Goal: Information Seeking & Learning: Learn about a topic

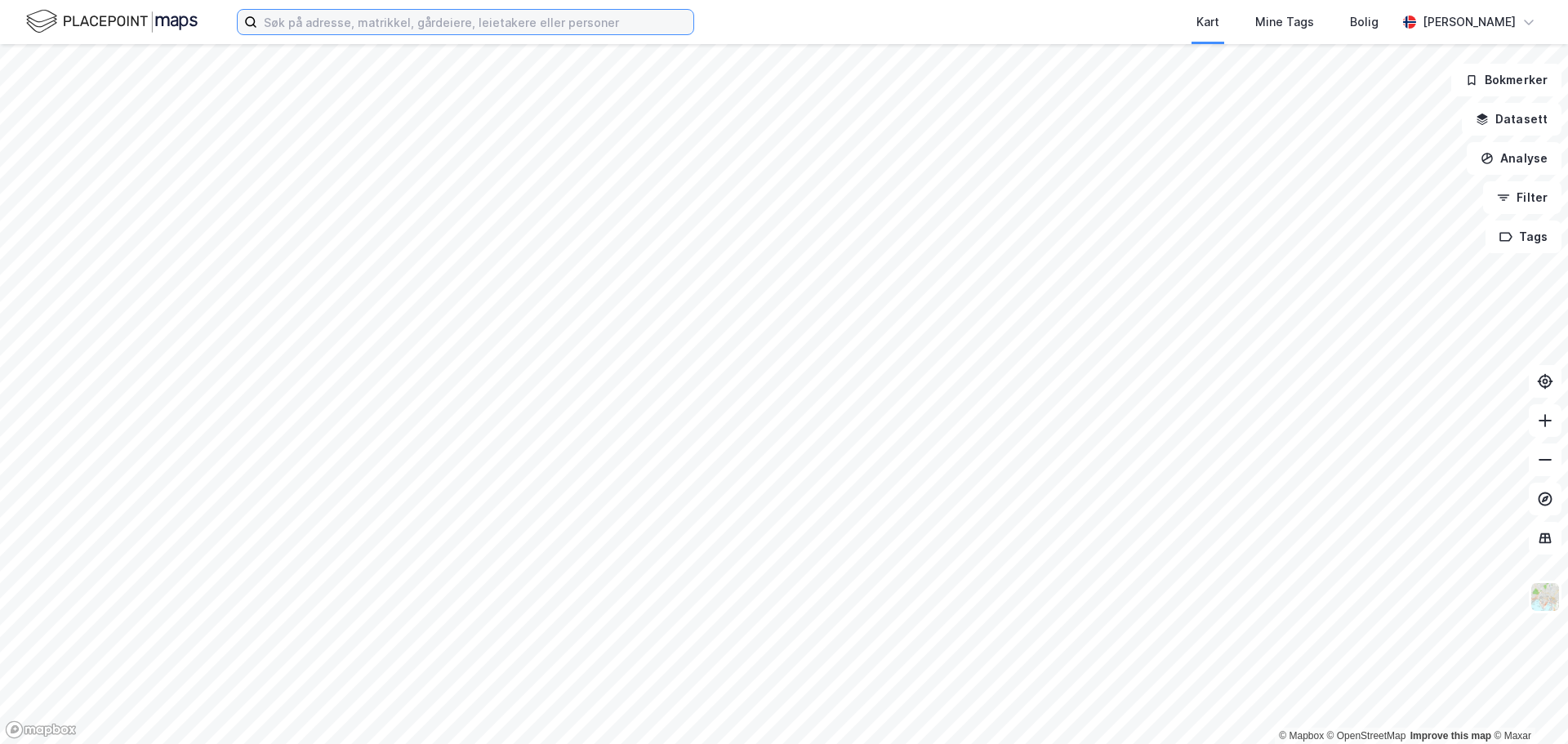
click at [325, 29] on input at bounding box center [474, 22] width 436 height 25
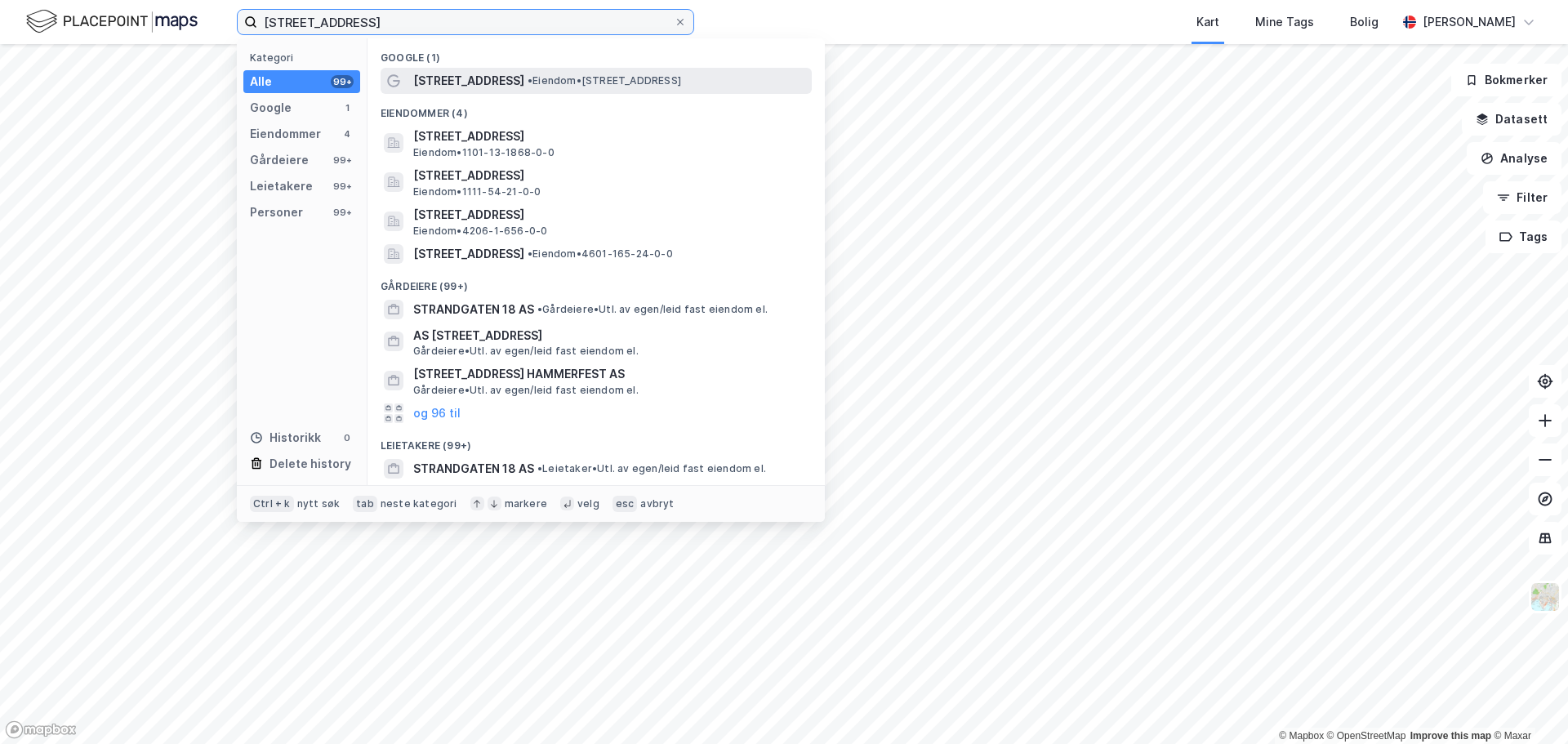
type input "[STREET_ADDRESS]"
click at [469, 82] on span "[STREET_ADDRESS]" at bounding box center [469, 81] width 111 height 20
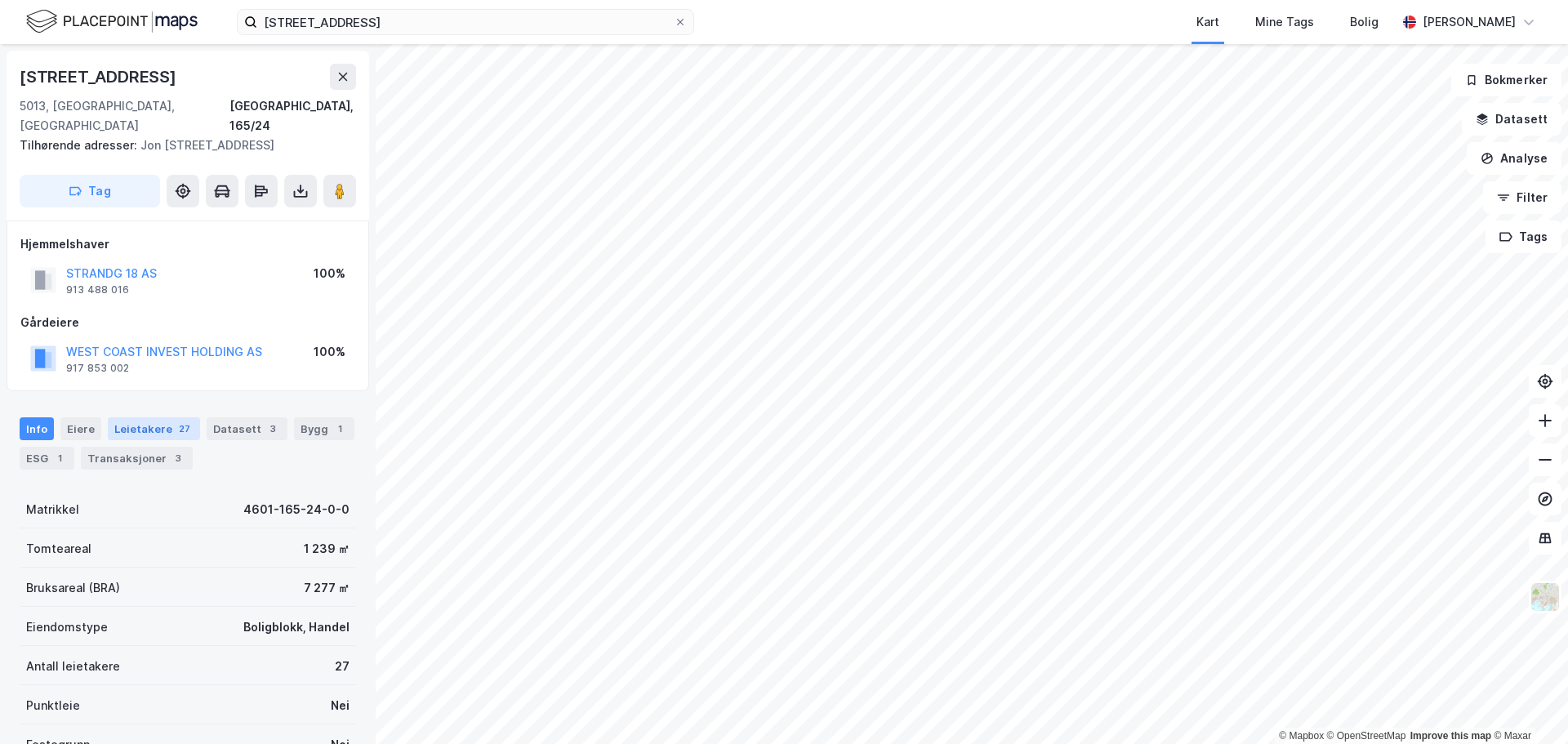
click at [165, 431] on div "Leietakere 27" at bounding box center [154, 429] width 93 height 23
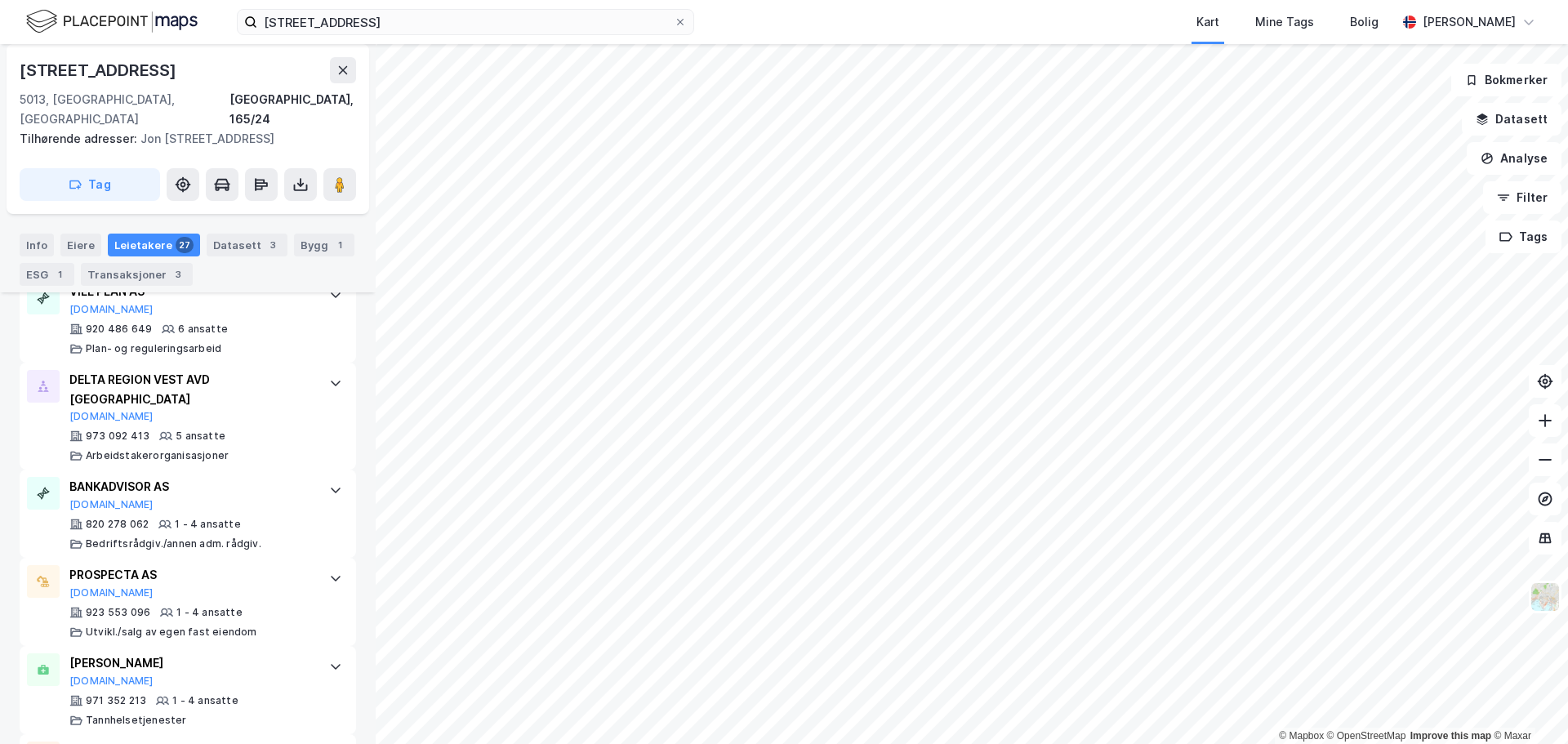
scroll to position [1195, 0]
